Goal: Task Accomplishment & Management: Use online tool/utility

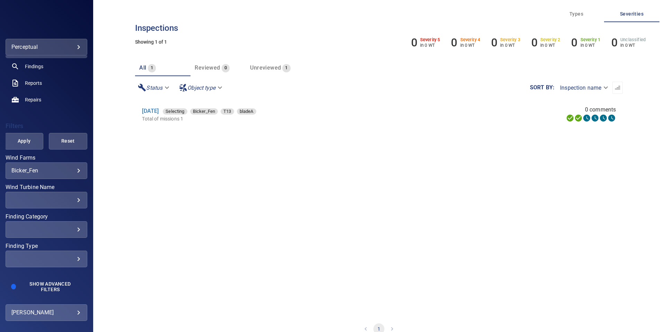
scroll to position [67, 0]
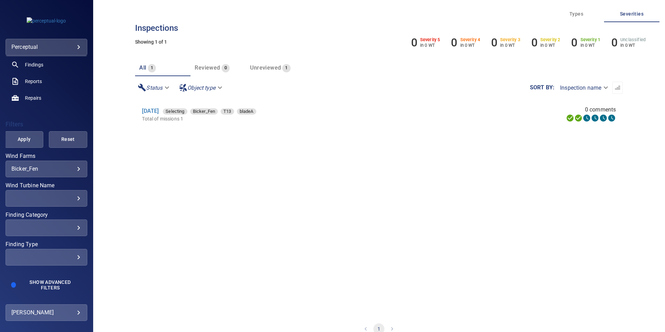
click at [56, 313] on body "**********" at bounding box center [332, 166] width 665 height 332
click at [120, 292] on link "Upload" at bounding box center [135, 292] width 70 height 12
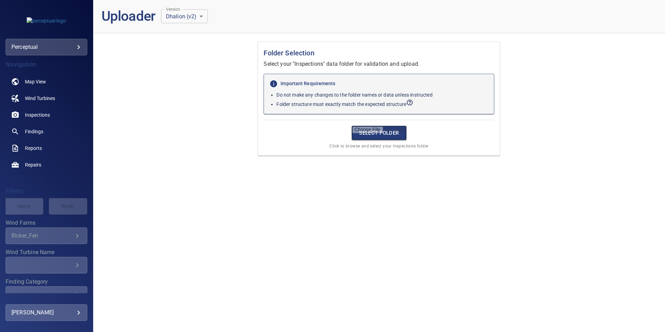
click at [380, 136] on input "file" at bounding box center [379, 133] width 55 height 15
click at [359, 134] on input "file" at bounding box center [379, 133] width 55 height 15
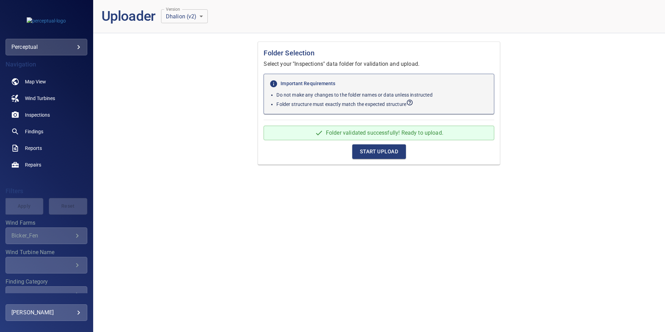
click at [370, 154] on span "Start Upload" at bounding box center [379, 151] width 38 height 9
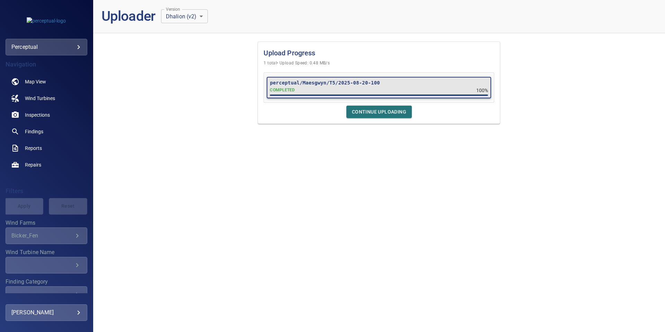
click at [354, 117] on button "Continue Uploading" at bounding box center [378, 112] width 65 height 13
